Goal: Information Seeking & Learning: Understand process/instructions

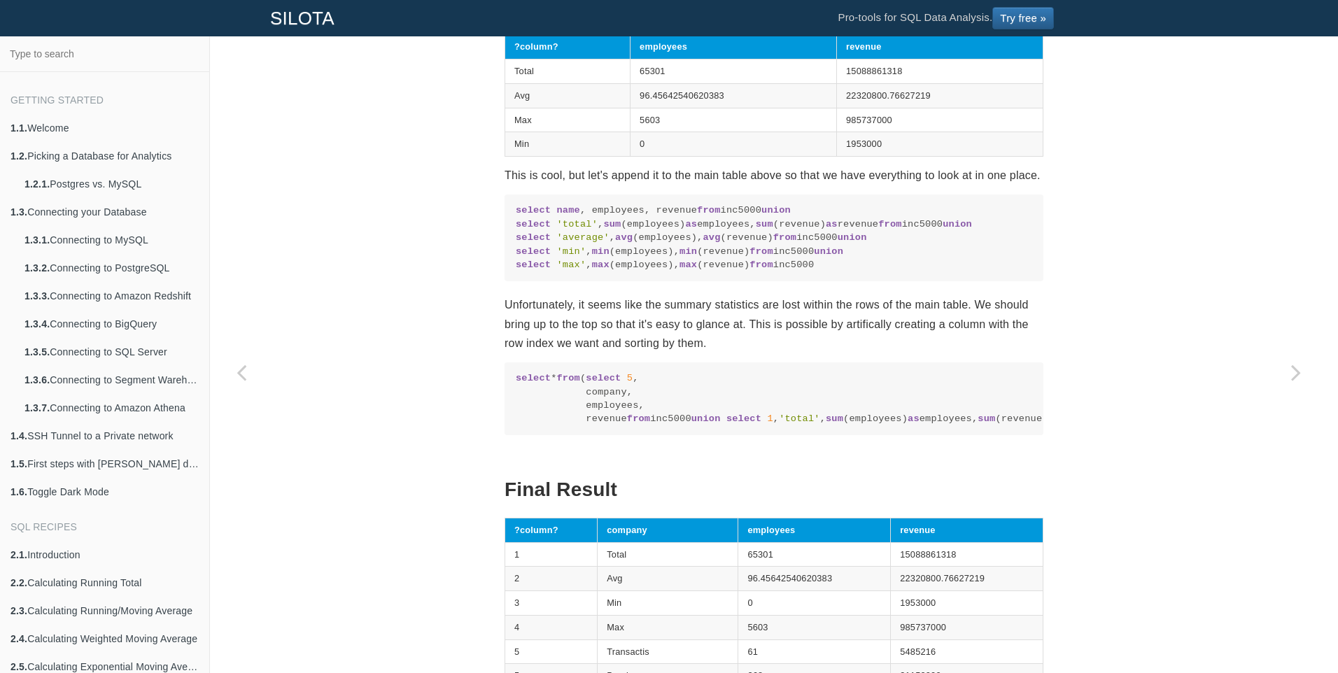
scroll to position [1679, 0]
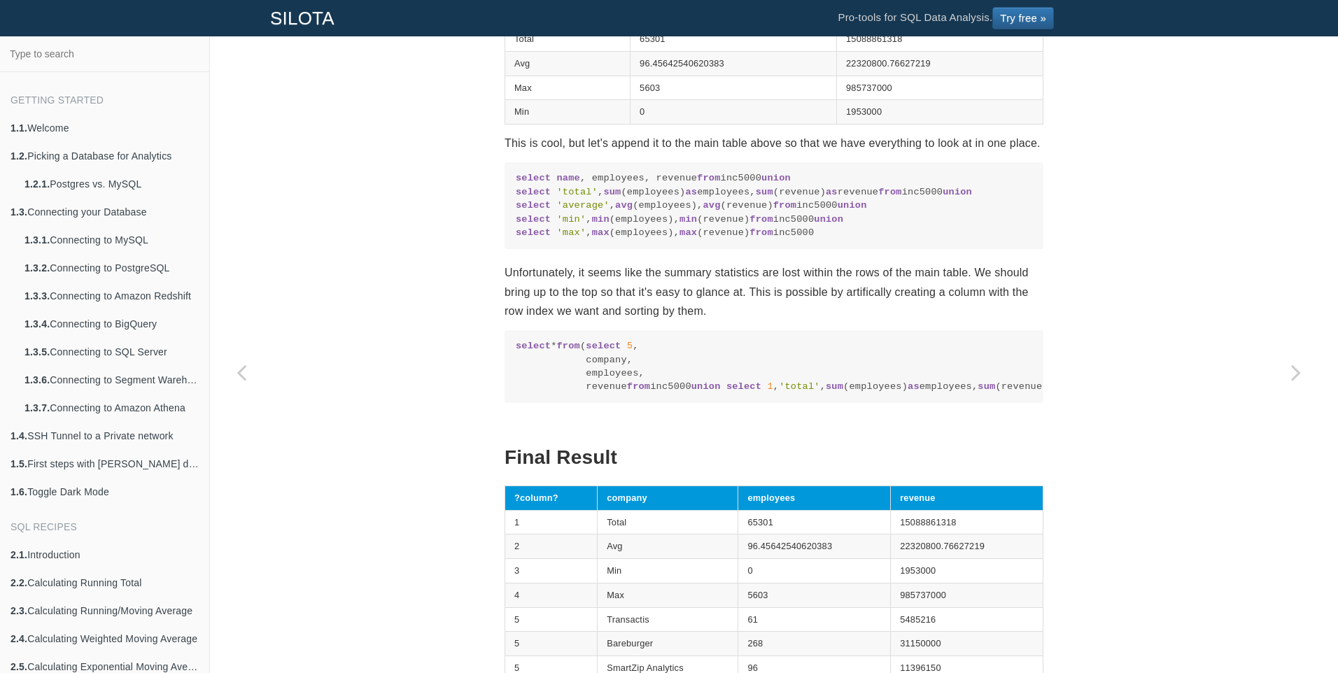
click at [575, 239] on code "select name , employees, revenue from inc5000 union select 'total' , sum (emplo…" at bounding box center [774, 205] width 516 height 68
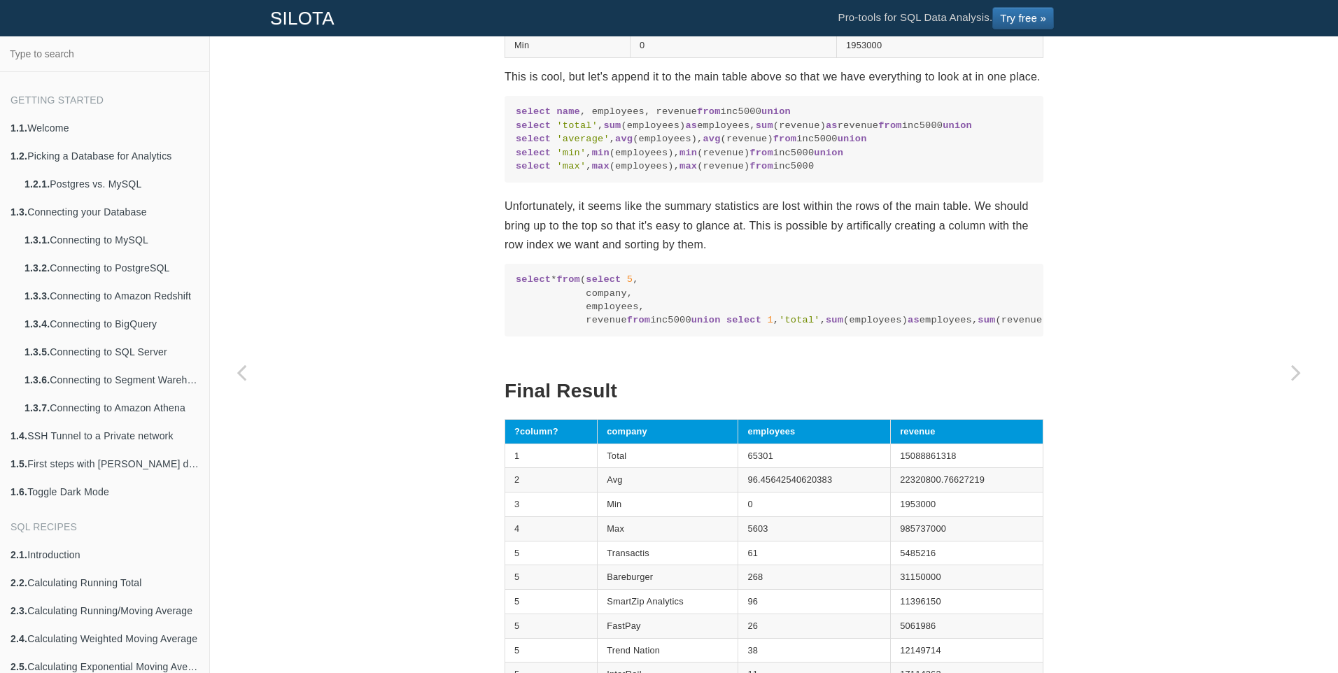
scroll to position [1749, 0]
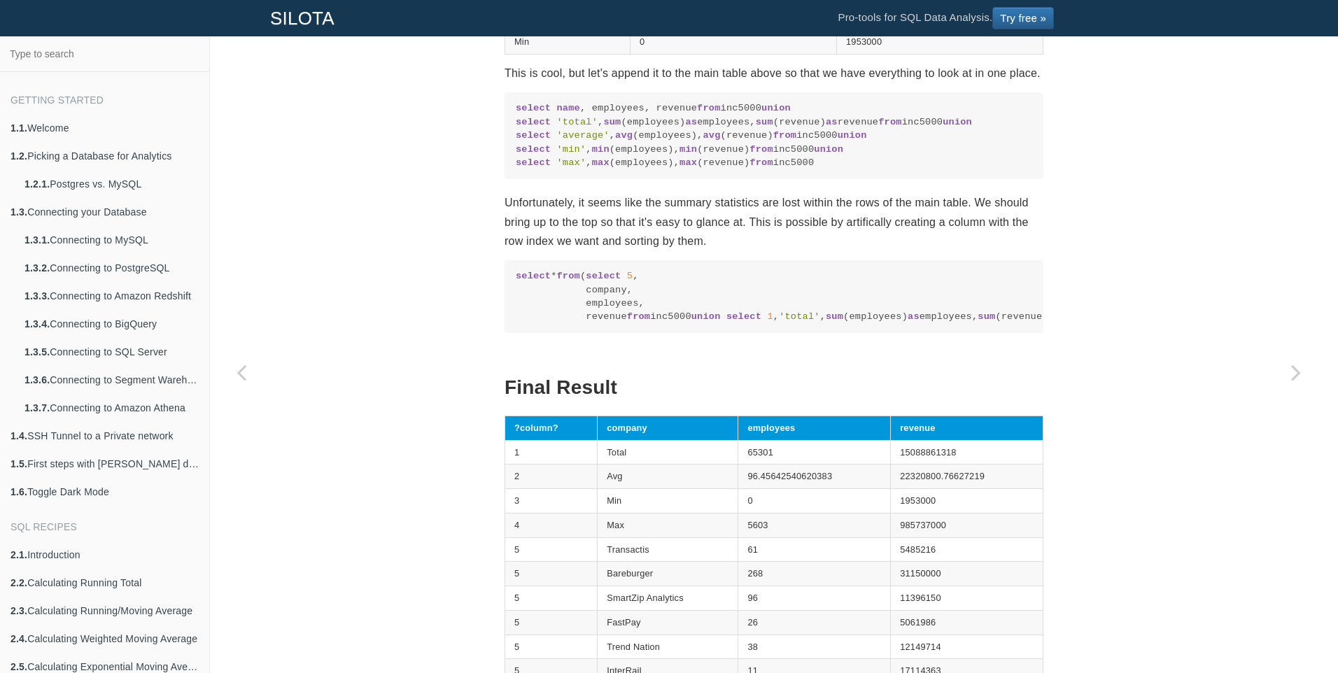
drag, startPoint x: 580, startPoint y: 598, endPoint x: 499, endPoint y: 559, distance: 89.8
click at [505, 179] on pre "select name , employees, revenue from inc5000 union select 'total' , sum (emplo…" at bounding box center [774, 135] width 539 height 87
click at [626, 169] on code "select name , employees, revenue from inc5000 union select 'total' , sum (emplo…" at bounding box center [774, 135] width 516 height 68
drag, startPoint x: 591, startPoint y: 601, endPoint x: 502, endPoint y: 551, distance: 102.2
click at [505, 179] on pre "select name , employees, revenue from inc5000 union select 'total' , sum (emplo…" at bounding box center [774, 135] width 539 height 87
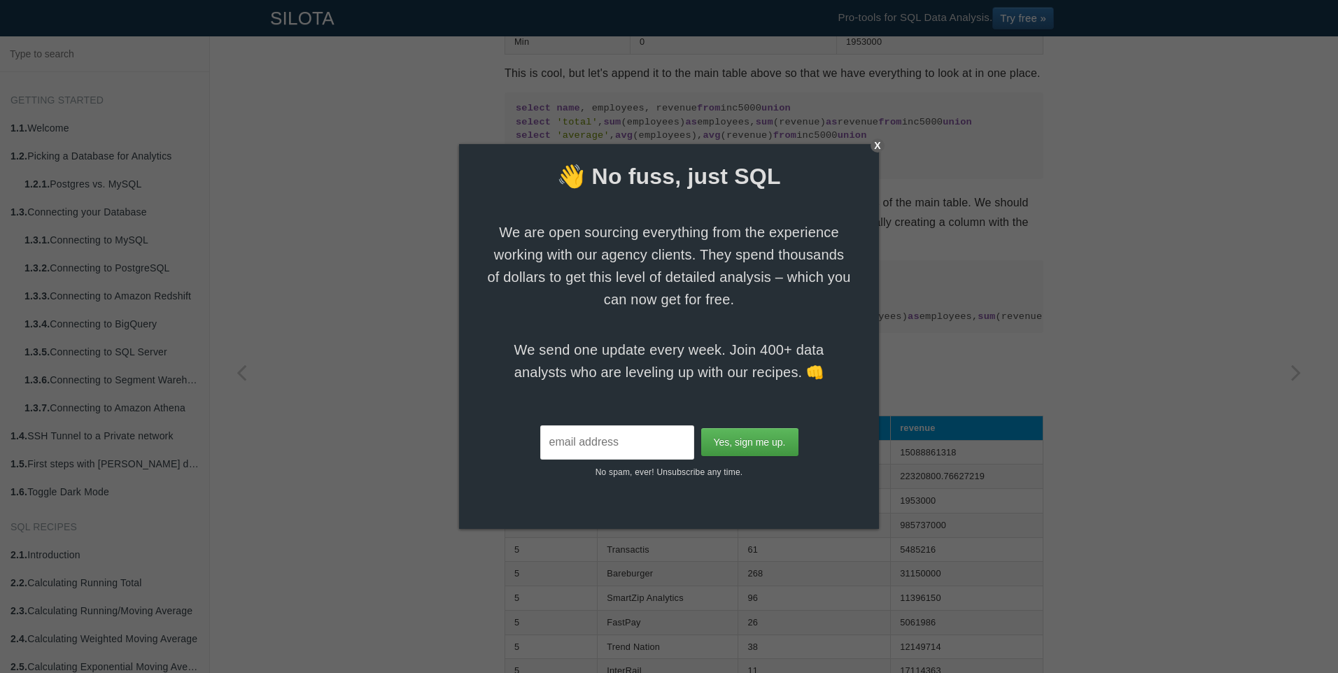
click at [883, 141] on div "X" at bounding box center [878, 146] width 14 height 14
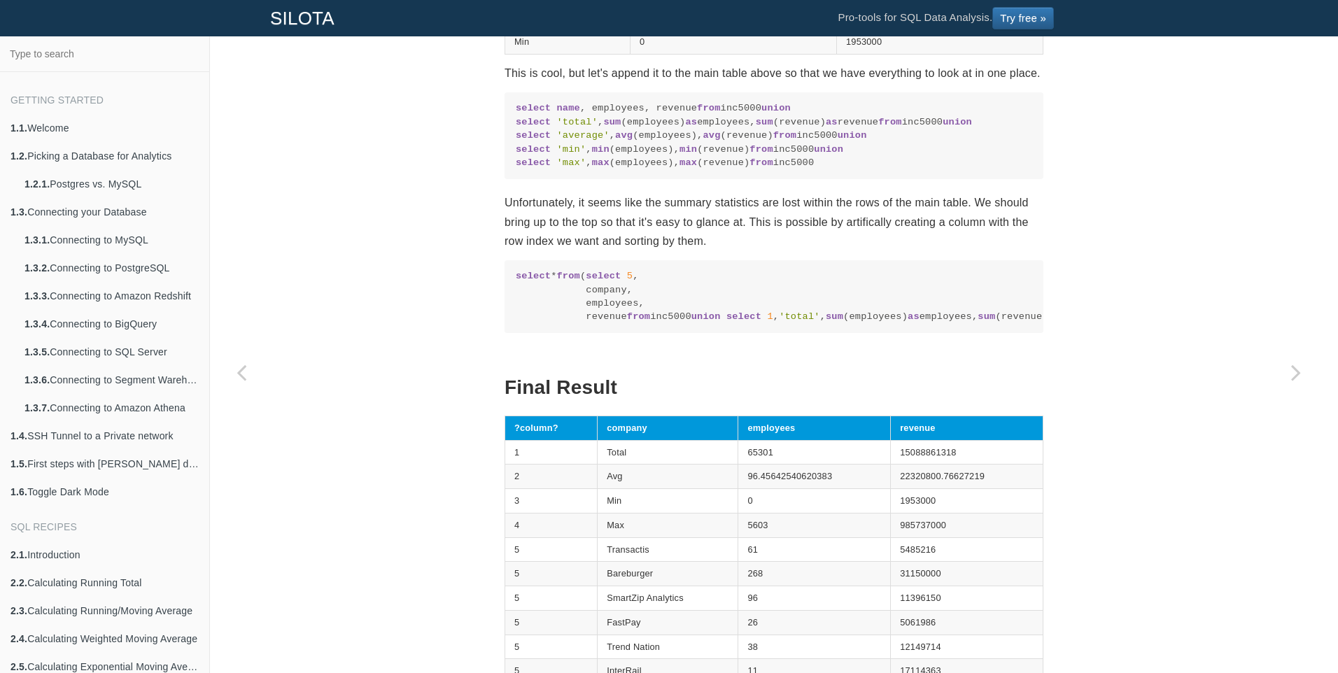
drag, startPoint x: 591, startPoint y: 614, endPoint x: 497, endPoint y: 543, distance: 117.4
click at [665, 169] on code "select name , employees, revenue from inc5000 union select 'total' , sum (emplo…" at bounding box center [774, 135] width 516 height 68
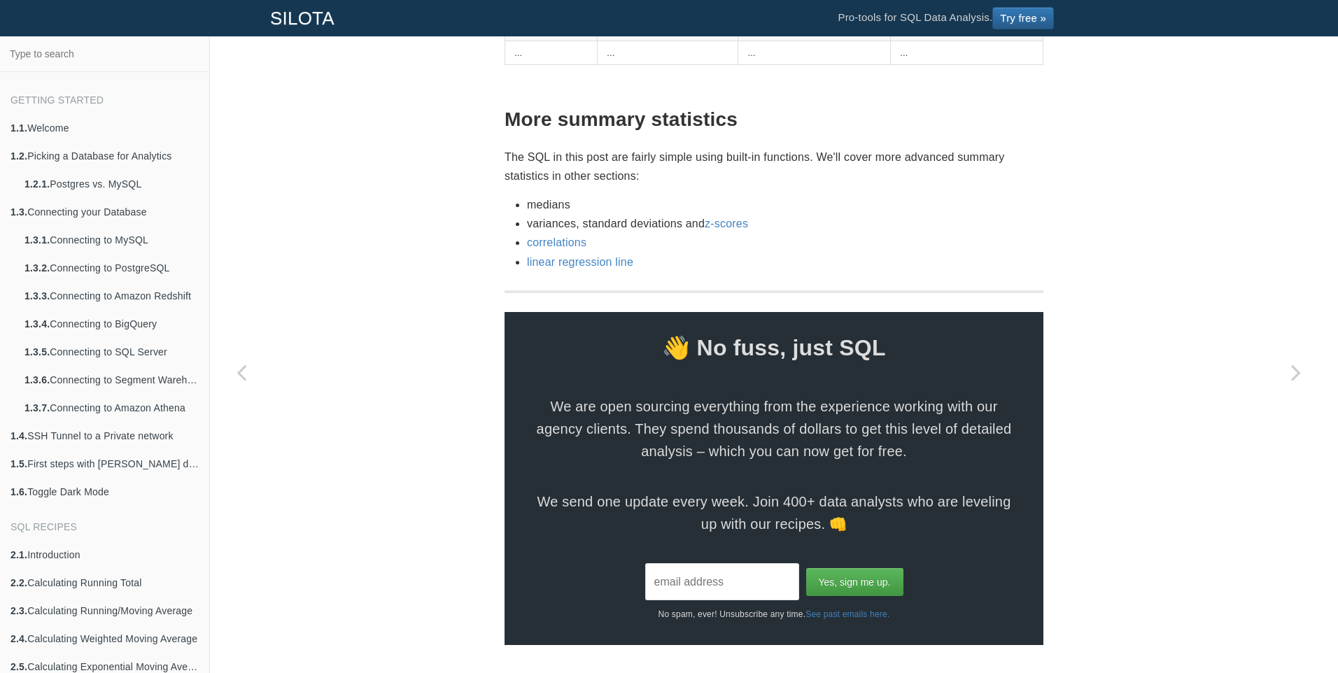
scroll to position [3149, 0]
